Goal: Information Seeking & Learning: Understand process/instructions

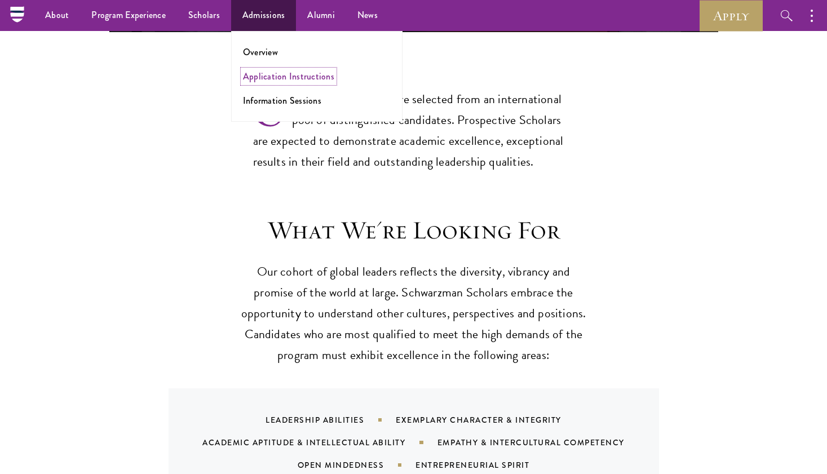
click at [282, 78] on link "Application Instructions" at bounding box center [288, 76] width 91 height 13
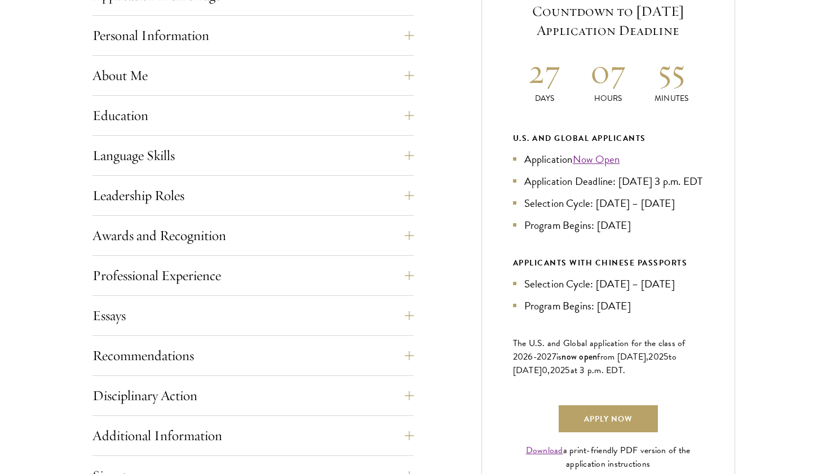
scroll to position [518, 0]
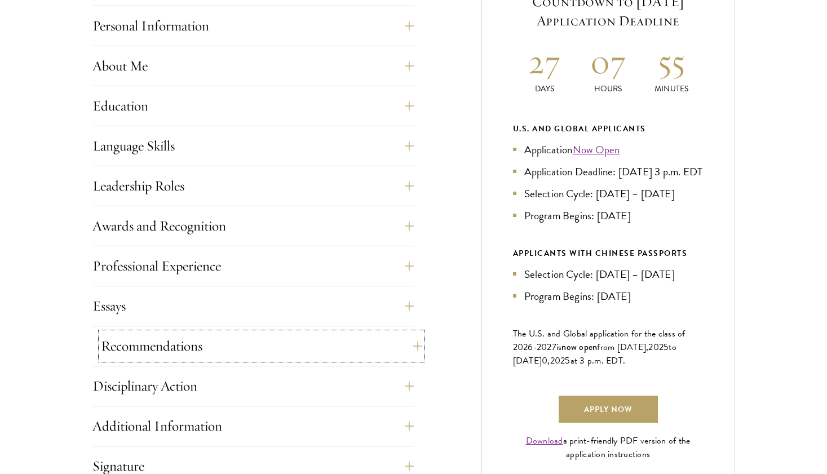
click at [116, 344] on button "Recommendations" at bounding box center [261, 346] width 321 height 27
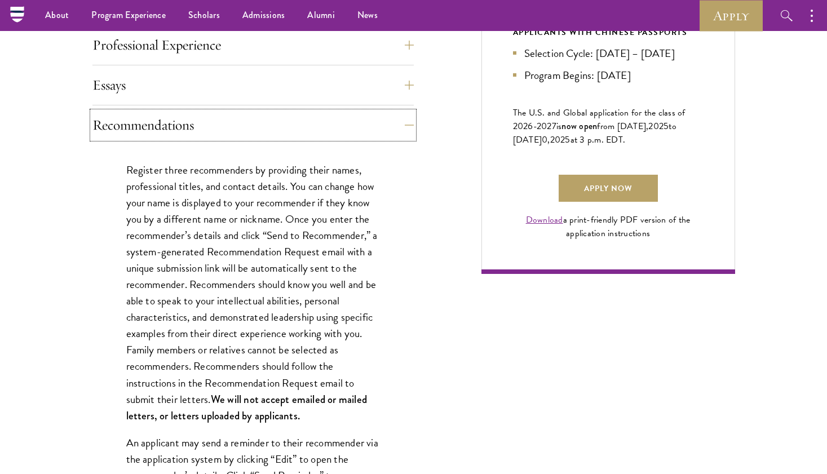
scroll to position [524, 0]
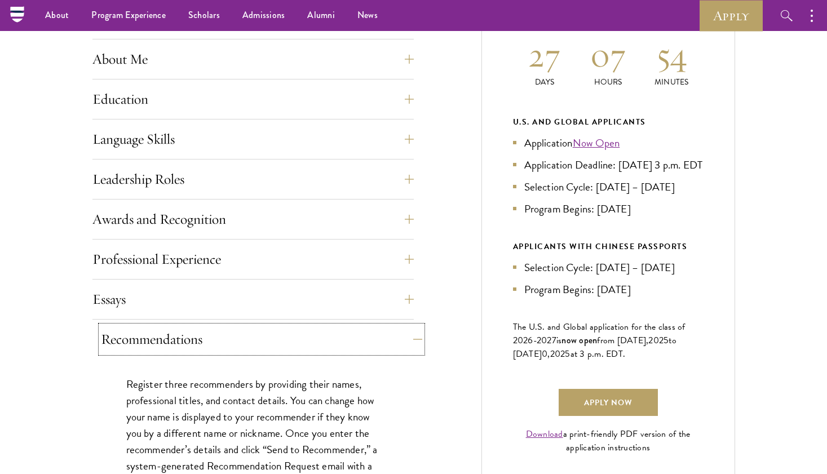
click at [385, 326] on button "Recommendations" at bounding box center [261, 339] width 321 height 27
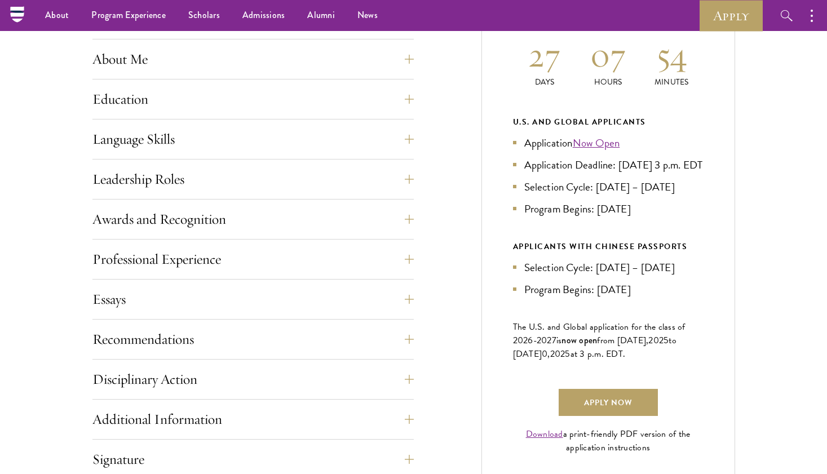
click at [457, 280] on div "Application Home Page The online application form must be completed in English.…" at bounding box center [413, 266] width 643 height 668
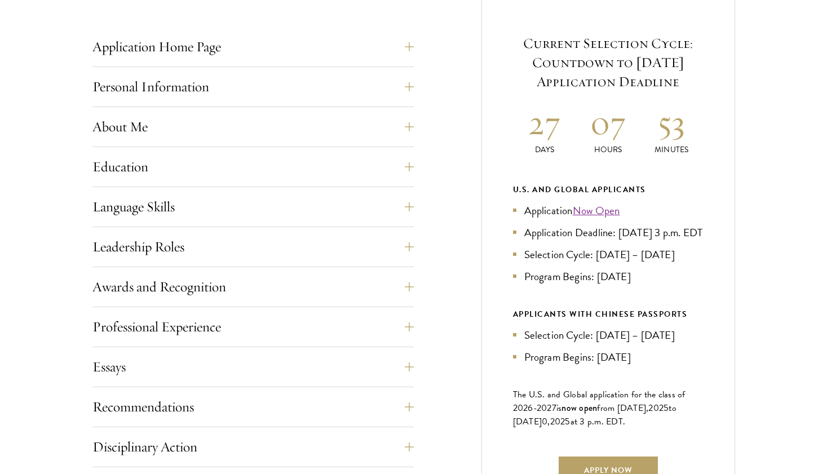
scroll to position [459, 0]
